Goal: Use online tool/utility: Utilize a website feature to perform a specific function

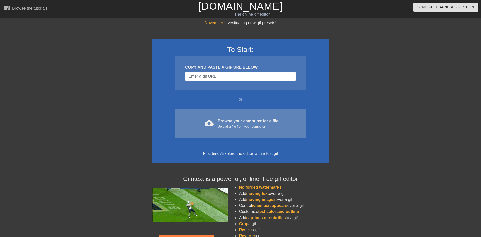
click at [207, 123] on span "cloud_upload" at bounding box center [208, 122] width 9 height 9
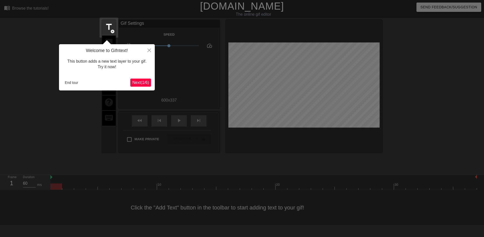
click at [149, 83] on span "Next ( 1 / 6 )" at bounding box center [140, 82] width 17 height 4
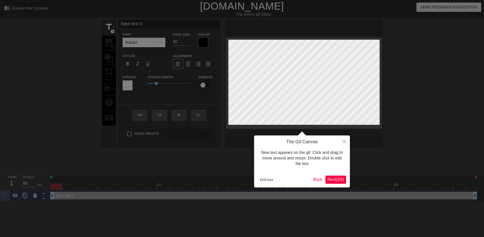
click at [336, 182] on button "Next ( 2 / 6 )" at bounding box center [336, 179] width 21 height 8
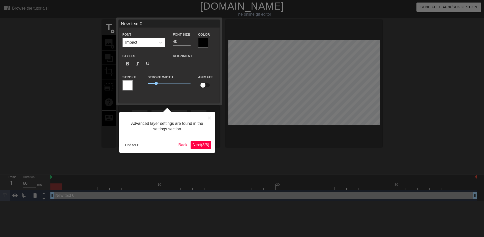
click at [200, 145] on span "Next ( 3 / 6 )" at bounding box center [201, 145] width 17 height 4
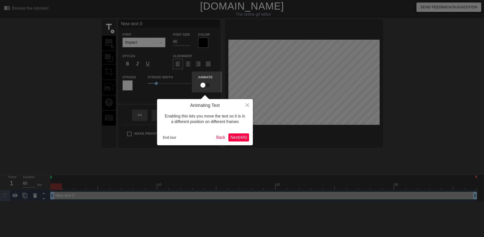
click at [245, 139] on span "Next ( 4 / 6 )" at bounding box center [239, 137] width 17 height 4
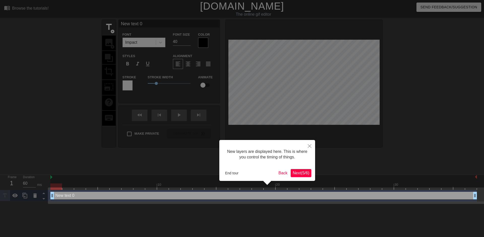
click at [308, 173] on span "Next ( 5 / 6 )" at bounding box center [301, 173] width 17 height 4
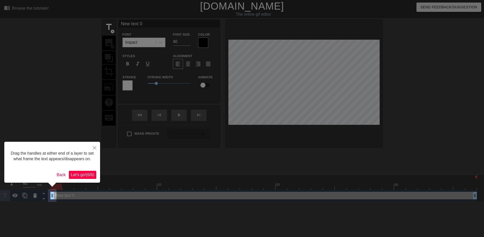
click at [87, 176] on span "Let's go! ( 6 / 6 )" at bounding box center [82, 174] width 23 height 4
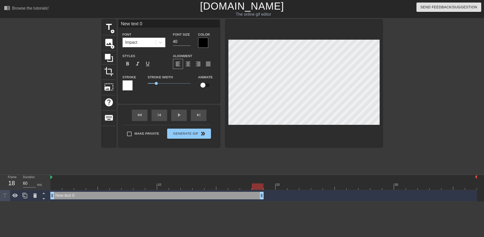
drag, startPoint x: 476, startPoint y: 196, endPoint x: 261, endPoint y: 204, distance: 214.6
click at [261, 201] on html "menu_book Browse the tutorials! [DOMAIN_NAME] The online gif editor Send Feedba…" at bounding box center [242, 100] width 484 height 201
drag, startPoint x: 264, startPoint y: 194, endPoint x: 260, endPoint y: 196, distance: 4.6
click at [263, 195] on div "New text 0 drag_handle drag_handle" at bounding box center [263, 196] width 427 height 8
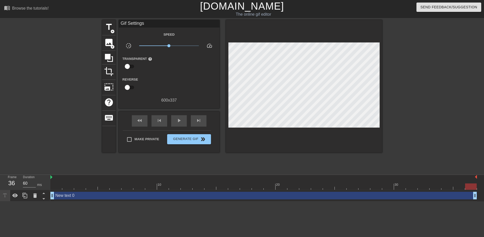
drag, startPoint x: 262, startPoint y: 195, endPoint x: 484, endPoint y: 195, distance: 221.8
click at [484, 195] on div "New text 0 drag_handle drag_handle" at bounding box center [267, 195] width 434 height 11
click at [446, 149] on div at bounding box center [427, 95] width 76 height 151
click at [175, 118] on div "play_arrow" at bounding box center [179, 120] width 16 height 11
click at [177, 118] on span "pause" at bounding box center [179, 120] width 6 height 6
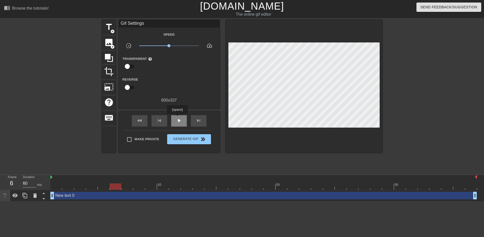
click at [177, 118] on span "play_arrow" at bounding box center [179, 120] width 6 height 6
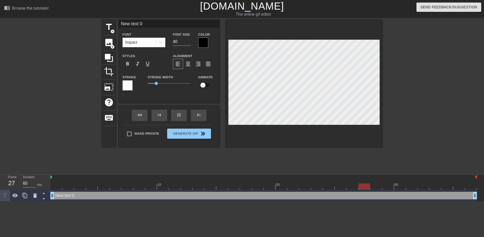
scroll to position [1, 1]
type input "D"
type textarea "D"
type input "Dr"
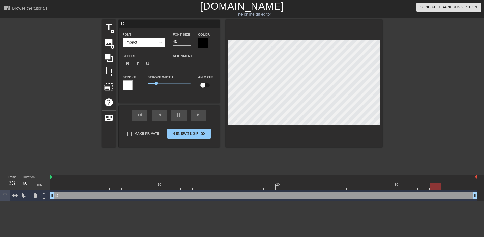
type textarea "Dr"
type input "DrW"
type textarea "DrW"
type input "DrWh"
type textarea "DrWh"
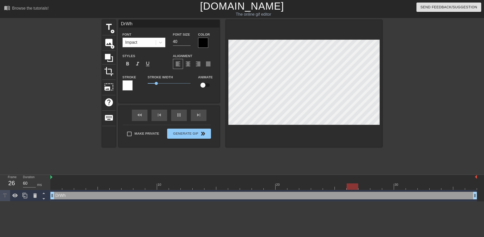
scroll to position [1, 1]
type input "DrWhi"
type textarea "DrWhi"
type input "DrWhip"
type textarea "DrWhip"
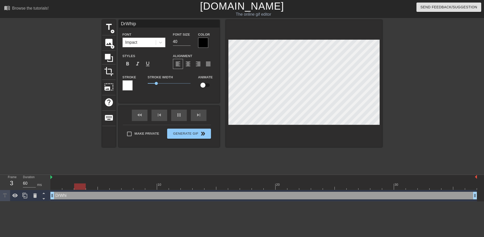
scroll to position [1, 1]
type input "DrWhipp"
type textarea "DrWhipp"
type input "DrWhippy"
type textarea "DrWhippy"
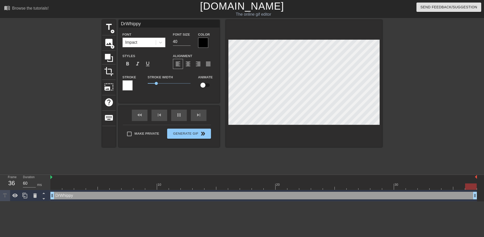
type input "DrWhippy"
type textarea "DrWhippy"
type input "DrWhippy i"
type textarea "DrWhippy i"
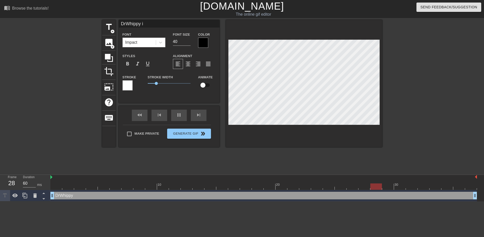
type input "DrWhippy is"
type textarea "DrWhippy is"
type input "DrWhippy is"
type textarea "DrWhippy is"
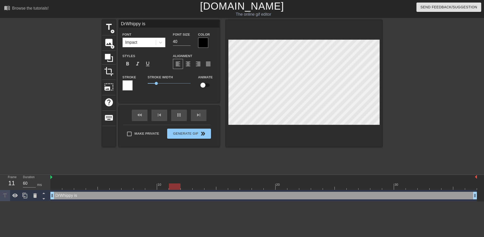
type input "DrWhippy is c"
type textarea "DrWhippy is c"
type input "DrWhippy is cu"
type textarea "DrWhippy is cu"
type input "DrWhippy is cur"
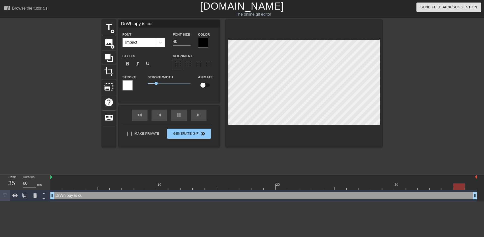
type textarea "DrWhippy is cur"
type input "DrWhippy is curr"
type textarea "DrWhippy is curr"
type input "DrWhippy is curre"
type textarea "DrWhippy is curren"
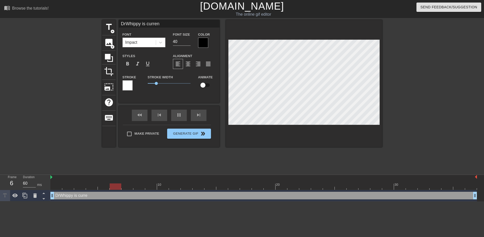
type input "DrWhippy is current"
type textarea "DrWhippy is current"
type input "DrWhippy is currentl"
type textarea "DrWhippy is currentl"
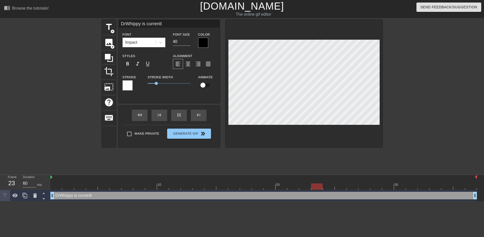
type input "DrWhippy is currently"
type textarea "DrWhippy is currently"
type input "DrWhippy is currently"
type textarea "DrWhippy is currently"
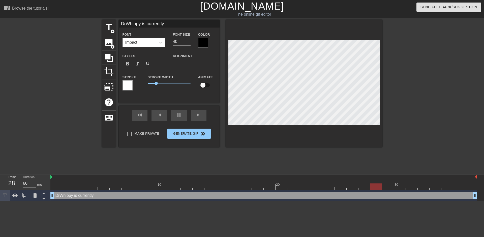
type input "DrWhippy is currentlyO"
type textarea "DrWhippy is currently O"
type input "DrWhippy is currentlyOf"
type textarea "DrWhippy is currently Of"
type input "DrWhippy is currentlyOff"
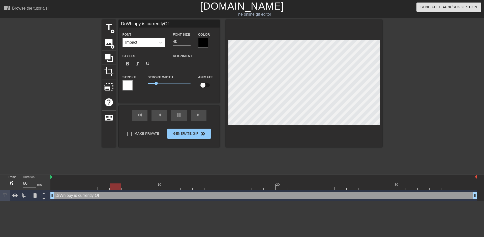
type textarea "DrWhippy is currently Off"
type input "DrWhippy is currentlyOffl"
type textarea "DrWhippy is currently Offl"
type input "DrWhippy is currentlyOffli"
type textarea "DrWhippy is currently Offli"
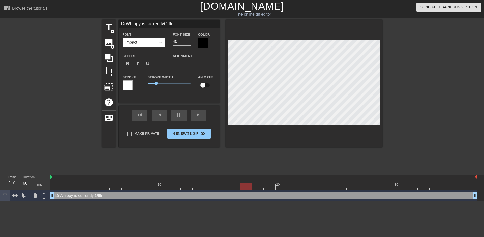
type input "DrWhippy is currentlyOfflin"
type textarea "DrWhippy is currently Offlin"
type input "DrWhippy is currentlyOffline"
type textarea "DrWhippy is currently Offline"
click at [200, 41] on div at bounding box center [203, 43] width 10 height 10
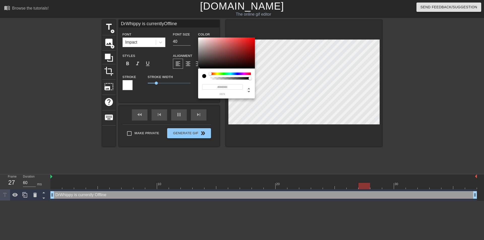
click at [251, 73] on div "#000000 hex" at bounding box center [226, 84] width 57 height 30
type input "DrWhippy is currentlyOffline"
type input "#FFDEDE"
type input "DrWhippy is currentlyOffline"
type input "#FFE1E1"
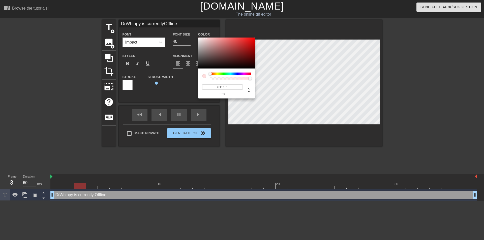
type input "DrWhippy is currentlyOffline"
type input "#FFEDED"
type input "DrWhippy is currentlyOffline"
type input "#FFFFFF"
drag, startPoint x: 205, startPoint y: 37, endPoint x: 185, endPoint y: 35, distance: 20.0
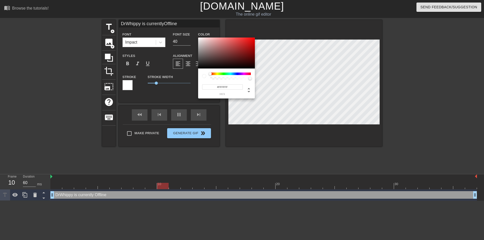
click at [185, 35] on div "#FFFFFF hex" at bounding box center [242, 120] width 484 height 240
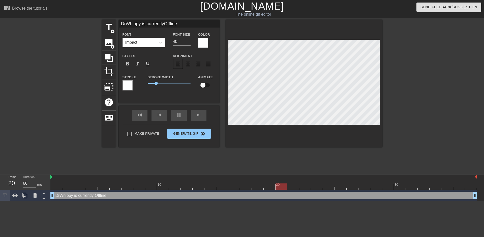
scroll to position [1, 1]
click at [156, 42] on div at bounding box center [160, 42] width 9 height 9
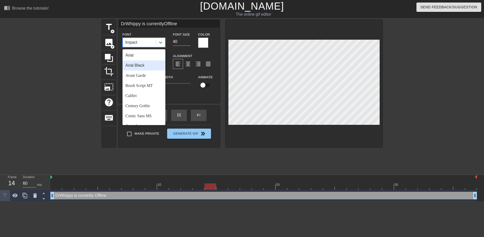
click at [144, 69] on div "Arial Black" at bounding box center [144, 65] width 43 height 10
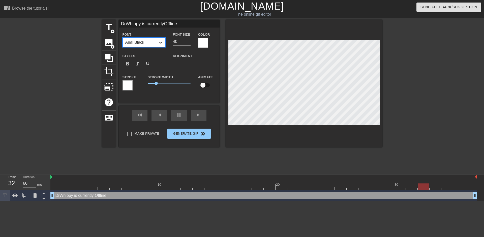
click at [156, 46] on div at bounding box center [160, 42] width 9 height 9
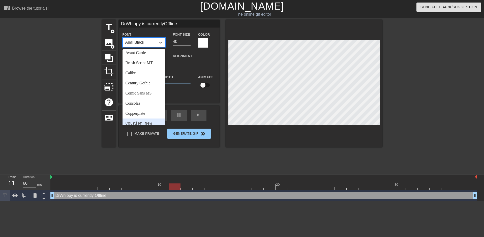
scroll to position [50, 0]
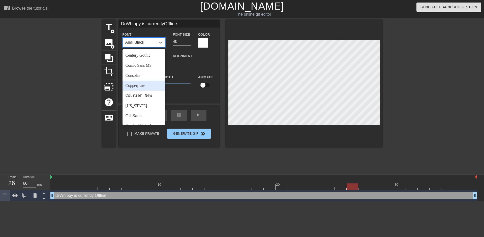
click at [148, 83] on div "Copperplate" at bounding box center [144, 85] width 43 height 10
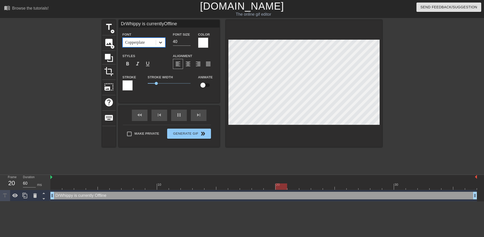
click at [161, 44] on icon at bounding box center [160, 42] width 5 height 5
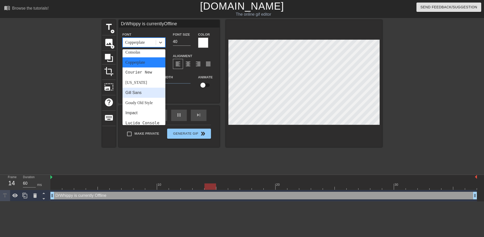
scroll to position [76, 0]
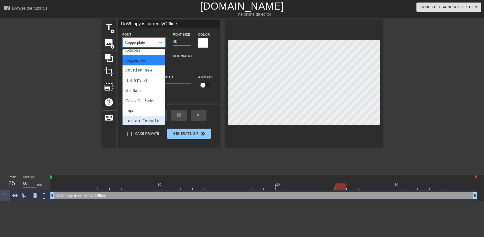
click at [146, 118] on div "Lucida Console" at bounding box center [144, 121] width 43 height 10
type input "DrWhippy is currentlyOffline"
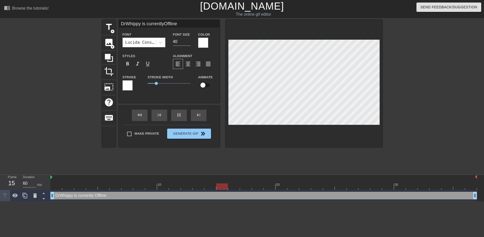
scroll to position [1, 2]
type input "DrWhippy is currentlyOffline"
type textarea "DrWhippy is currently Offline"
type input "DrWhippy is currently=Offline"
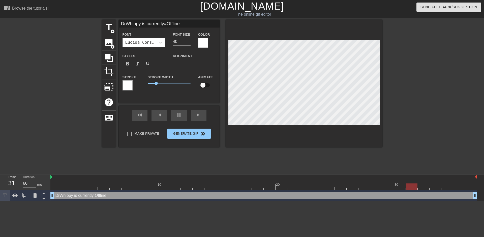
type textarea "DrWhippy is currently = Offline"
type input "DrWhippy is currentlyOffline"
type textarea "DrWhippy is currently Offline"
type input "DrWhippy is currentlyOffline"
type textarea "DrWhippy is currently Offline"
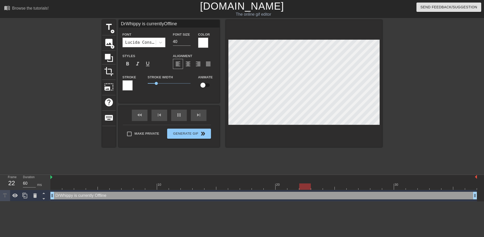
scroll to position [1, 1]
click at [190, 63] on span "format_align_center" at bounding box center [188, 64] width 6 height 6
type input "DrWhippy is currentlyOffline"
type input "41"
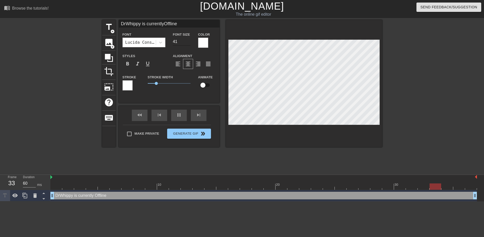
click at [189, 40] on input "41" at bounding box center [182, 42] width 18 height 8
type input "DrWhippy is currentlyOffline"
type input "42"
click at [189, 40] on input "42" at bounding box center [182, 42] width 18 height 8
type input "DrWhippy is currentlyOffline"
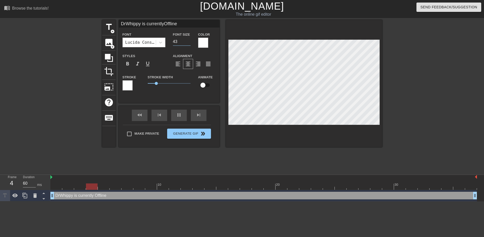
type input "43"
click at [189, 40] on input "43" at bounding box center [182, 42] width 18 height 8
type input "DrWhippy is currentlyOffline"
type input "44"
click at [189, 40] on input "44" at bounding box center [182, 42] width 18 height 8
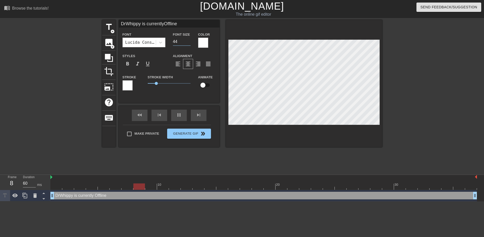
type input "DrWhippy is currentlyOffline"
type input "45"
click at [189, 40] on input "45" at bounding box center [182, 42] width 18 height 8
type input "DrWhippy is currentlyOffline"
type input "46"
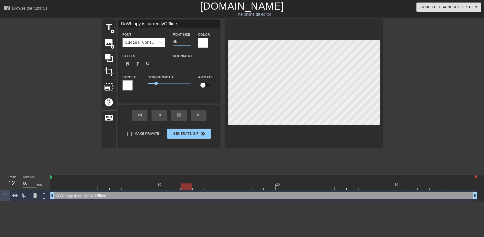
click at [189, 40] on input "46" at bounding box center [182, 42] width 18 height 8
type input "DrWhippy is currentlyOffline"
type input "47"
click at [189, 40] on input "47" at bounding box center [182, 42] width 18 height 8
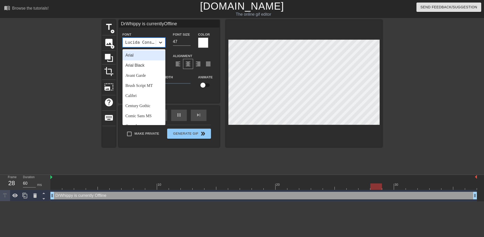
click at [160, 46] on div at bounding box center [160, 42] width 9 height 9
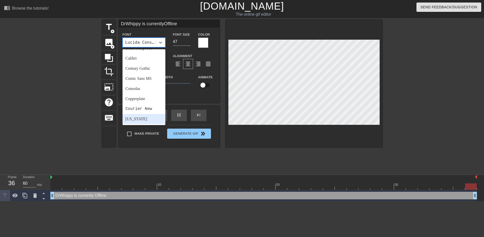
scroll to position [0, 0]
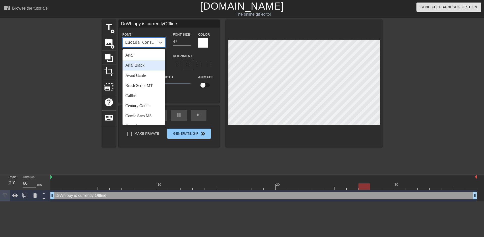
click at [138, 68] on div "Arial Black" at bounding box center [144, 65] width 43 height 10
click at [145, 38] on div "Arial Black" at bounding box center [139, 42] width 33 height 9
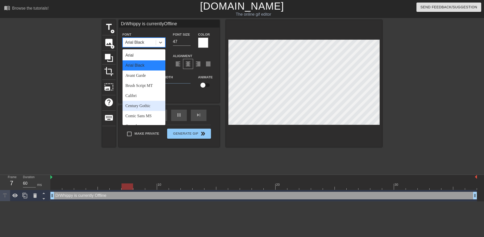
click at [145, 103] on div "Century Gothic" at bounding box center [144, 106] width 43 height 10
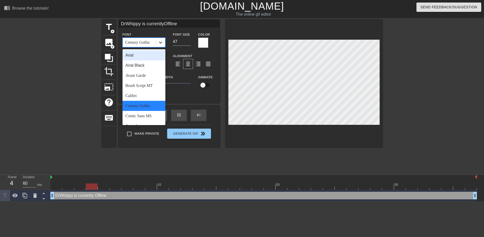
click at [160, 45] on icon at bounding box center [160, 42] width 5 height 5
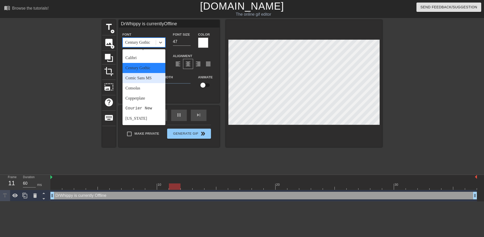
scroll to position [76, 0]
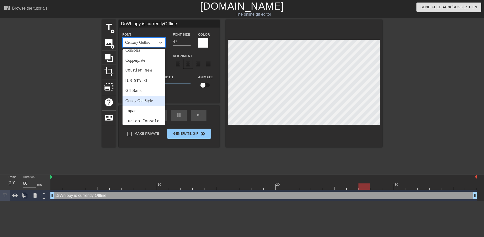
click at [148, 98] on div "Goudy Old Style" at bounding box center [144, 101] width 43 height 10
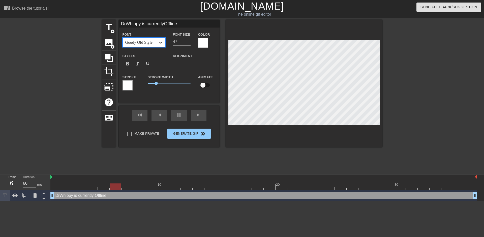
click at [158, 44] on icon at bounding box center [160, 42] width 5 height 5
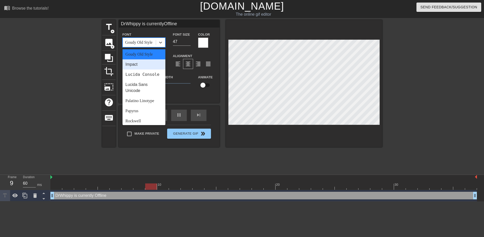
scroll to position [126, 0]
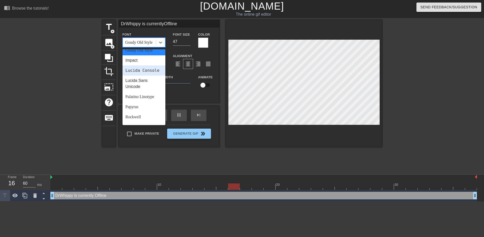
click at [138, 74] on div "Lucida Console" at bounding box center [144, 70] width 43 height 10
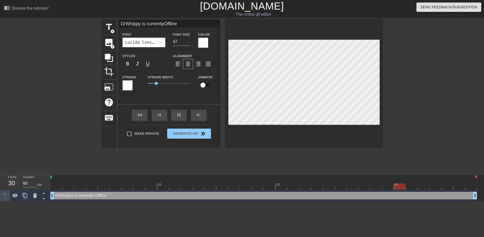
type input "Drhippy is currentlyOffline"
type textarea "Drhippy is currently Offline"
type input "Drwhippy is currentlyOffline"
type textarea "Drwhippy is currently Offline"
type input "Drhippy is currentlyOffline"
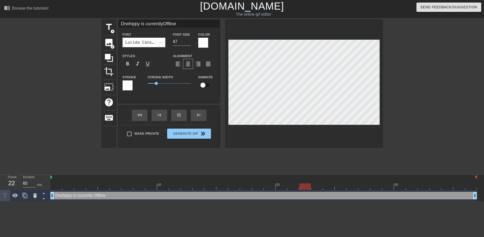
type textarea "Drhippy is currently Offline"
type input "DrWhippy is currentlyOffline"
type textarea "DrWhippy is currently Offline"
type input "Drhippy is currentlyOffline"
type textarea "Drhippy is currently Offline"
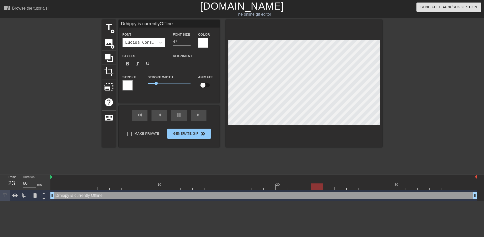
type input "DrWhippy is currentlyOffline"
type textarea "DrWhippy is currently Offline"
click at [404, 90] on div at bounding box center [427, 95] width 76 height 151
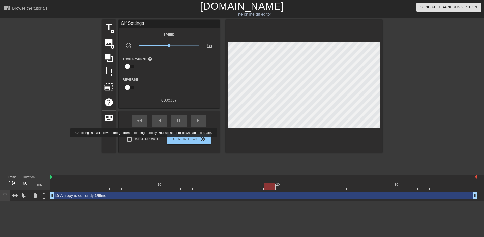
click at [121, 141] on div "fast_rewind skip_previous pause skip_next Make Private Generate Gif double_arrow" at bounding box center [169, 131] width 101 height 41
click at [134, 138] on input "Make Private" at bounding box center [129, 139] width 11 height 11
checkbox input "true"
click at [168, 139] on button "Generate Gif double_arrow" at bounding box center [189, 139] width 44 height 10
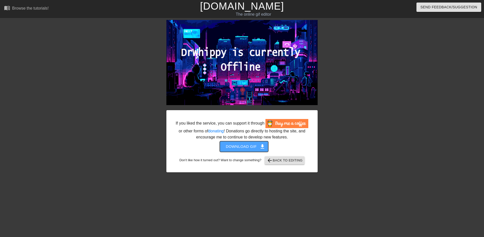
click at [246, 145] on span "Download gif get_app" at bounding box center [244, 146] width 37 height 7
